Goal: Task Accomplishment & Management: Manage account settings

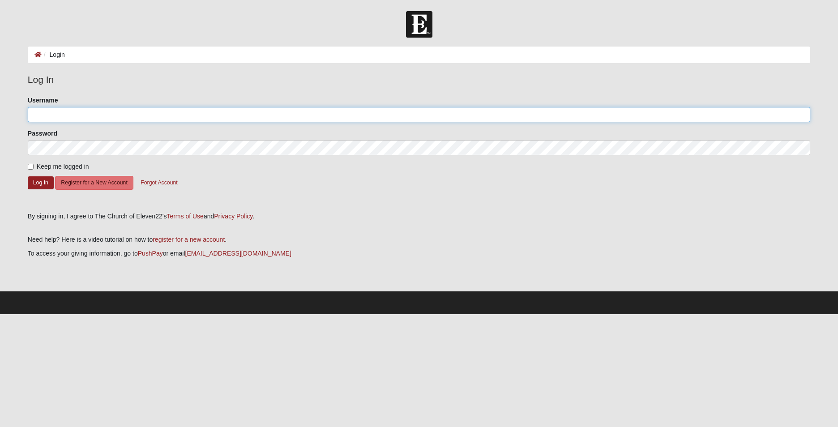
click at [86, 114] on input "Username" at bounding box center [419, 114] width 783 height 15
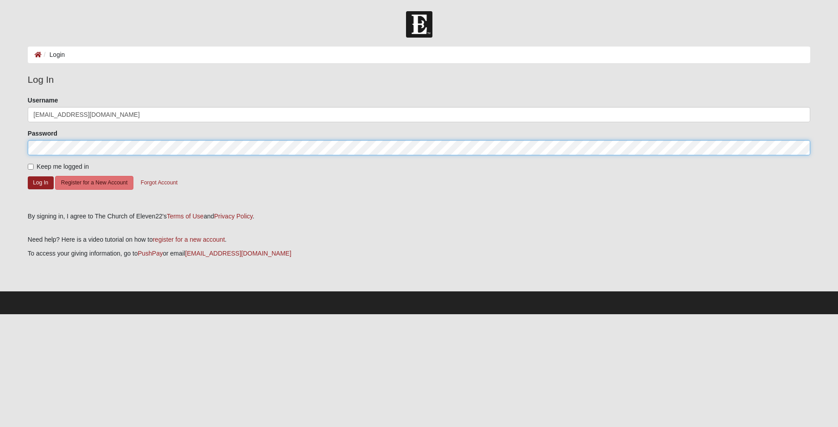
click at [28, 176] on button "Log In" at bounding box center [41, 182] width 26 height 13
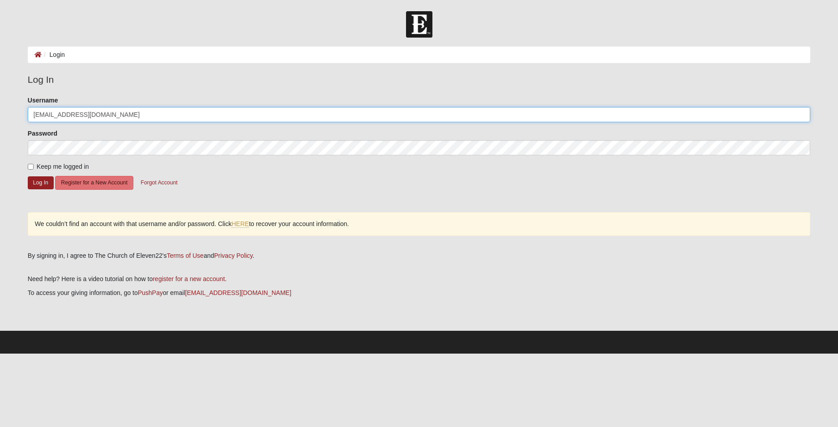
drag, startPoint x: 116, startPoint y: 114, endPoint x: -218, endPoint y: 161, distance: 337.8
click at [0, 161] on html "Log In Login Login Error Log In Please correct the following: Username franciss…" at bounding box center [419, 177] width 838 height 354
type input "sandrajfrancis"
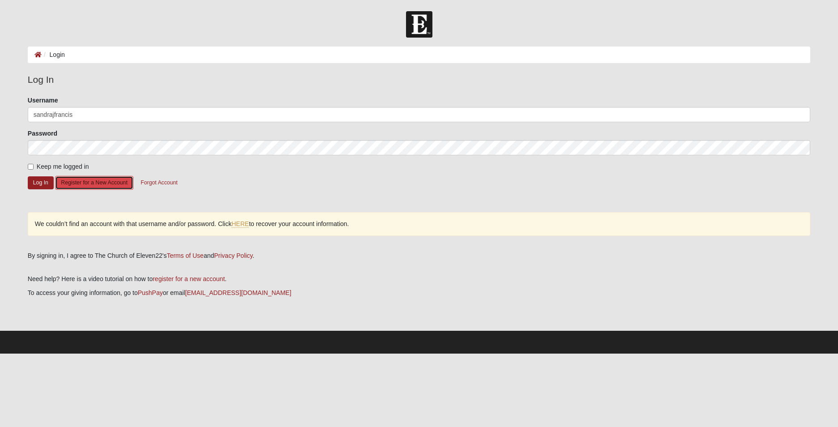
click at [90, 183] on button "Register for a New Account" at bounding box center [94, 183] width 78 height 14
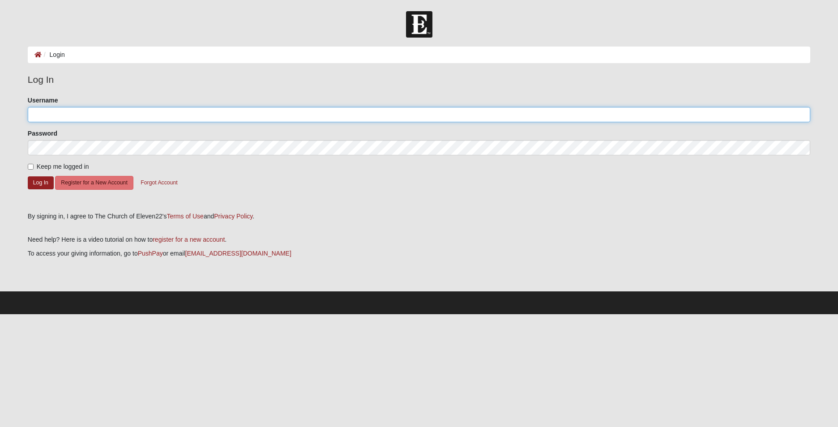
click at [55, 114] on input "Username" at bounding box center [419, 114] width 783 height 15
type input "sandrajfrancis"
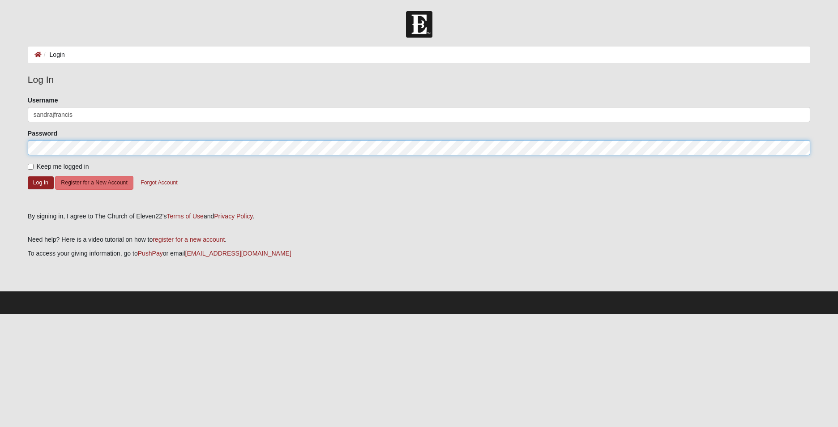
click at [28, 176] on button "Log In" at bounding box center [41, 182] width 26 height 13
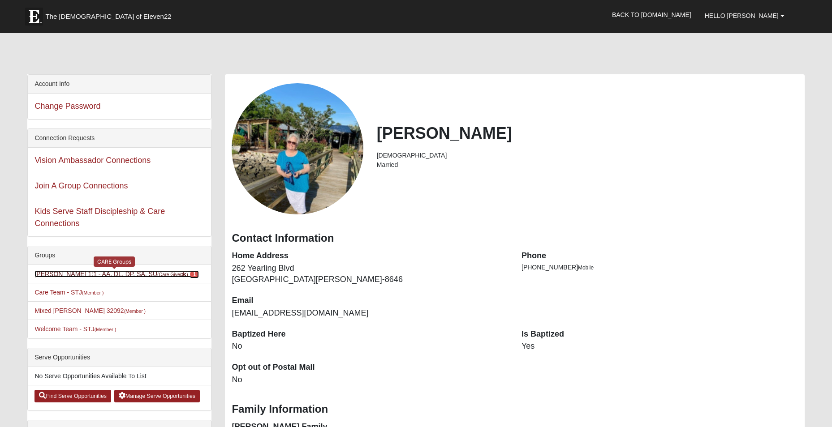
click at [121, 273] on link "Sandra Francis 1:1 - AA, DL, DP, SA, SU (Care Giver ) 1" at bounding box center [116, 273] width 164 height 7
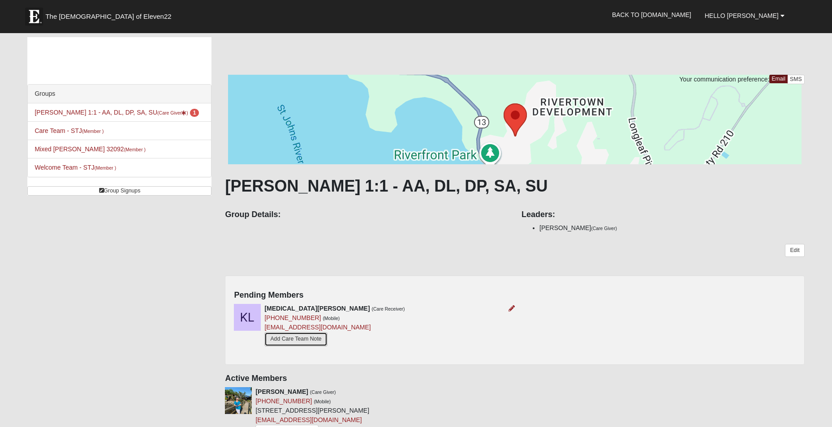
click at [284, 341] on link "Add Care Team Note" at bounding box center [295, 339] width 63 height 14
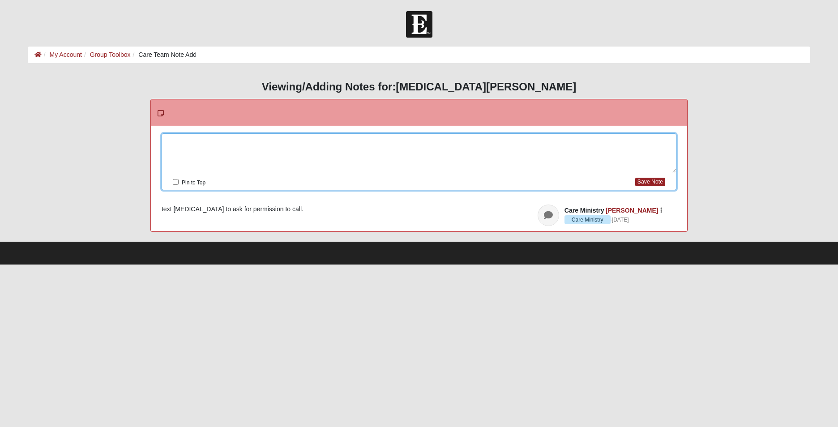
click at [182, 144] on div at bounding box center [419, 153] width 514 height 39
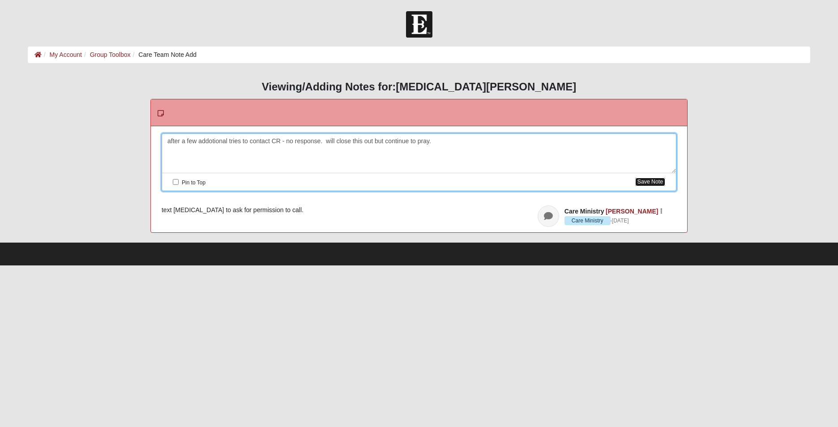
click at [654, 179] on button "Save Note" at bounding box center [650, 182] width 30 height 9
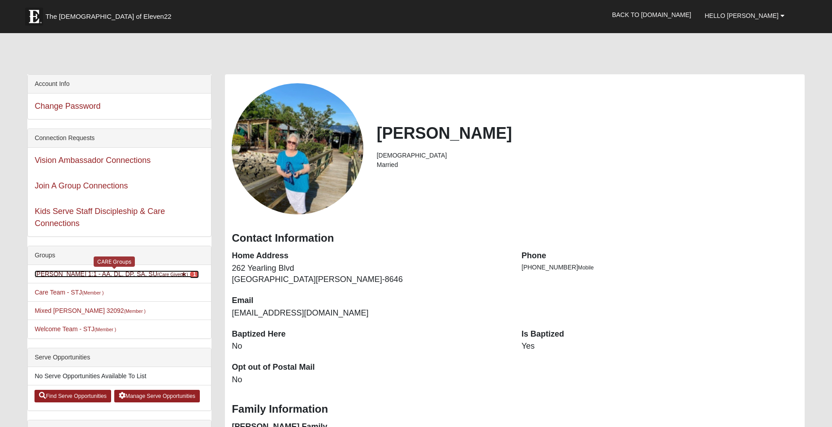
click at [118, 276] on link "[PERSON_NAME] 1:1 - AA, DL, DP, SA, SU (Care Giver ) 1" at bounding box center [116, 273] width 164 height 7
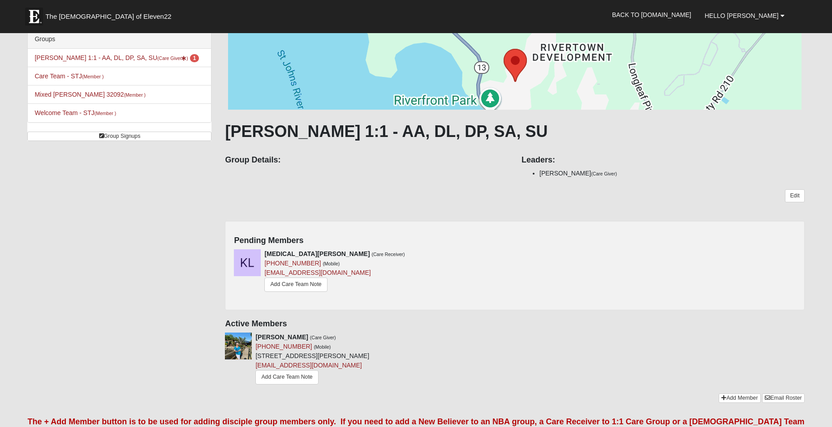
scroll to position [90, 0]
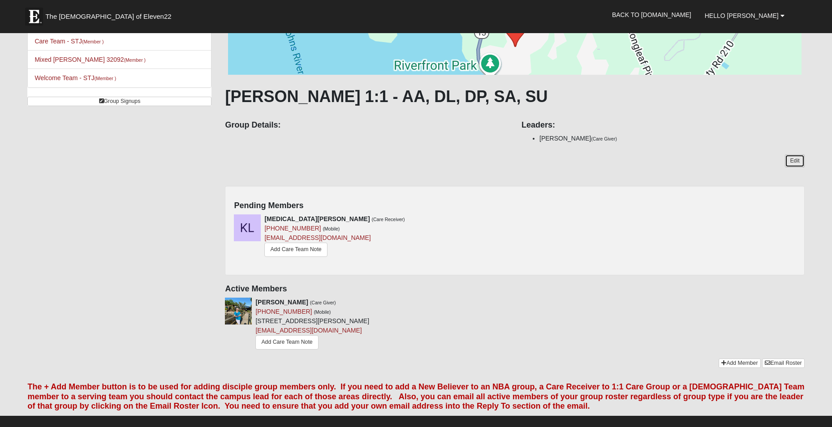
click at [796, 163] on link "Edit" at bounding box center [794, 161] width 19 height 13
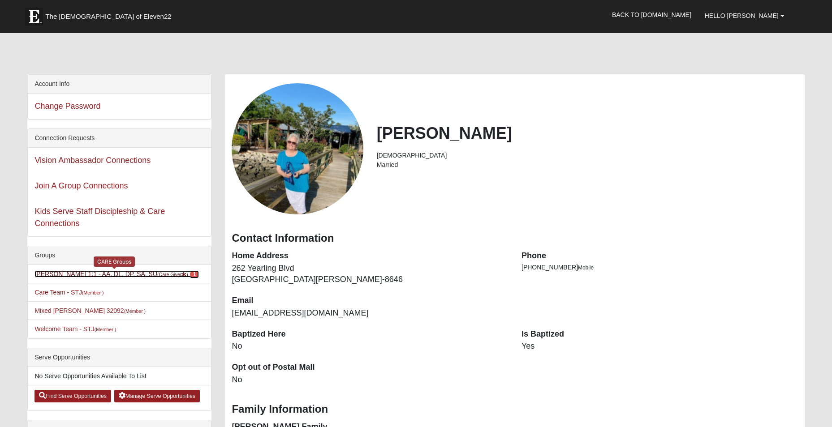
click at [85, 276] on link "[PERSON_NAME] 1:1 - AA, DL, DP, SA, SU (Care Giver ) 1" at bounding box center [116, 273] width 164 height 7
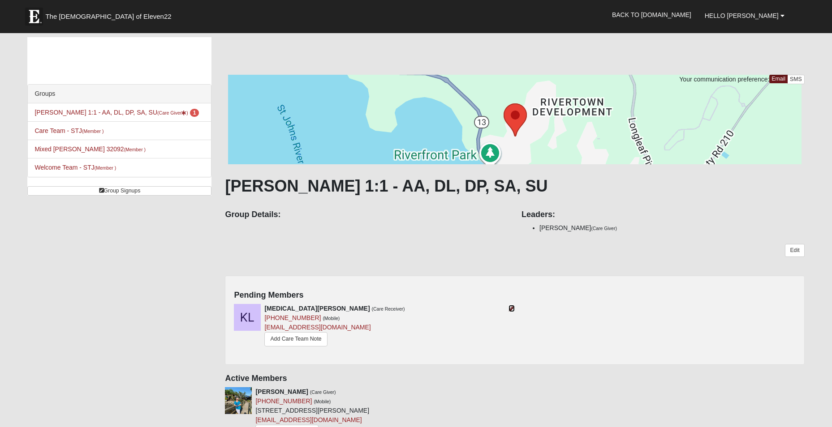
click at [512, 309] on icon at bounding box center [511, 308] width 6 height 6
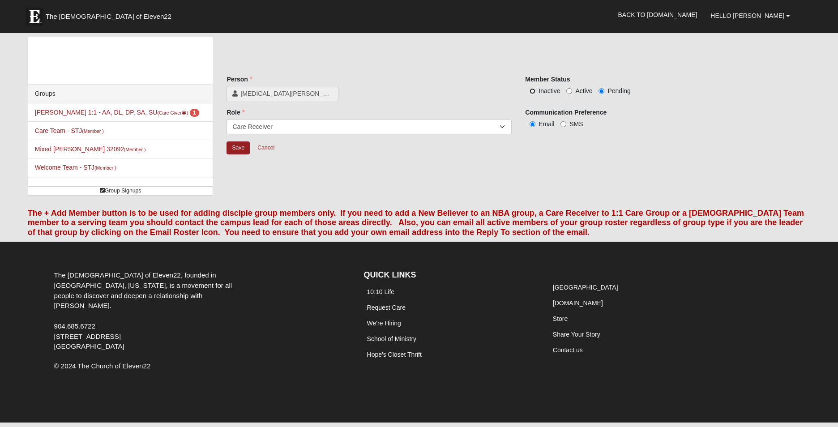
click at [530, 92] on input "Inactive" at bounding box center [533, 91] width 6 height 6
radio input "true"
click at [235, 146] on input "Save" at bounding box center [238, 148] width 23 height 13
